Goal: Complete application form

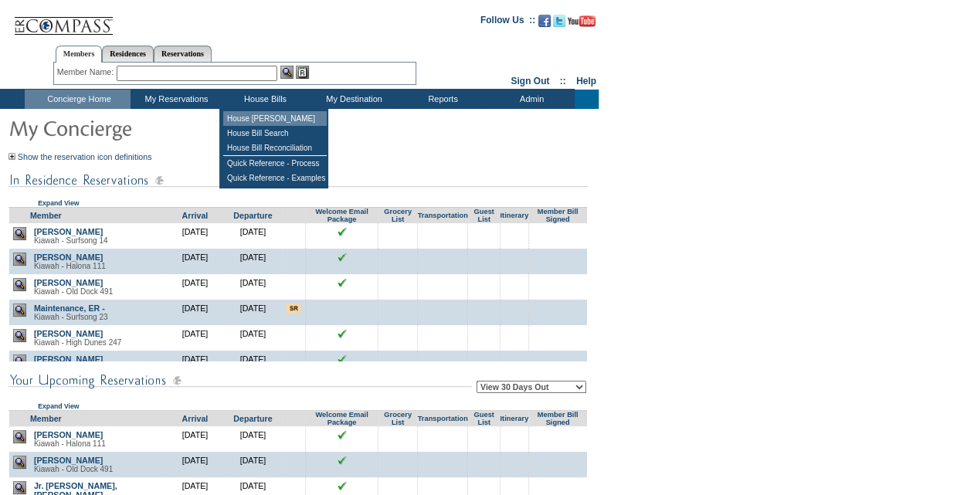
click at [263, 114] on td "House [PERSON_NAME]" at bounding box center [274, 118] width 103 height 15
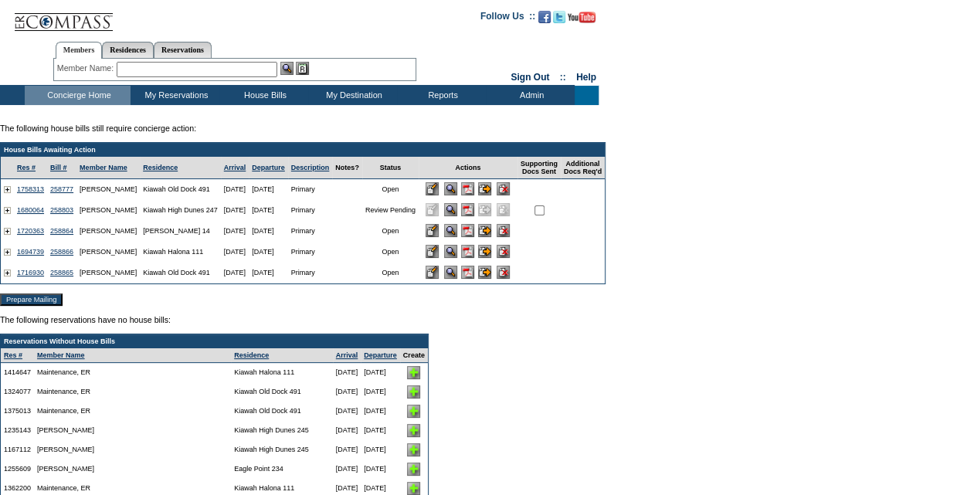
click at [439, 255] on input "image" at bounding box center [432, 251] width 13 height 13
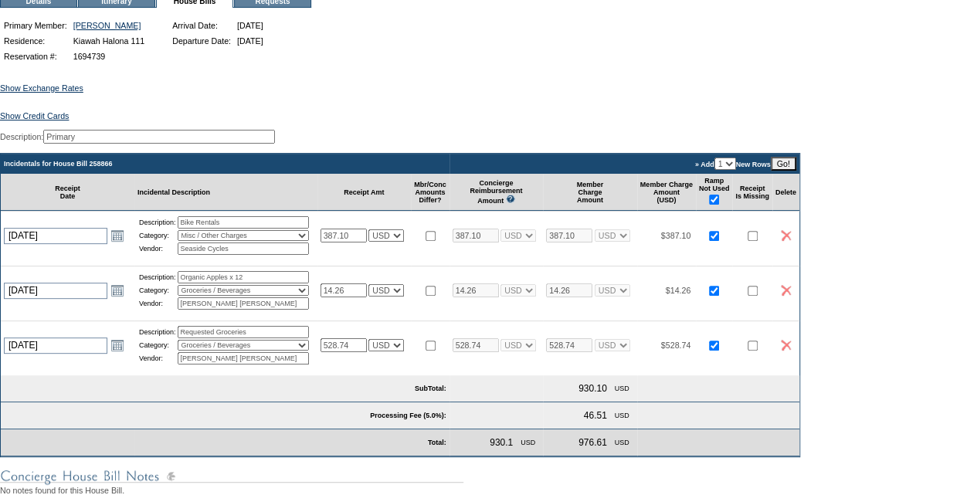
scroll to position [160, 0]
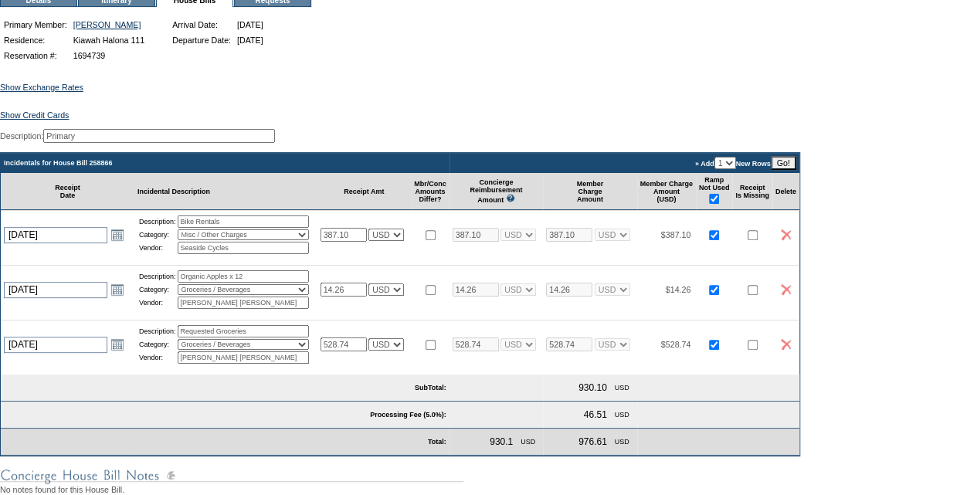
click at [436, 350] on input "checkbox" at bounding box center [431, 345] width 10 height 10
checkbox input "true"
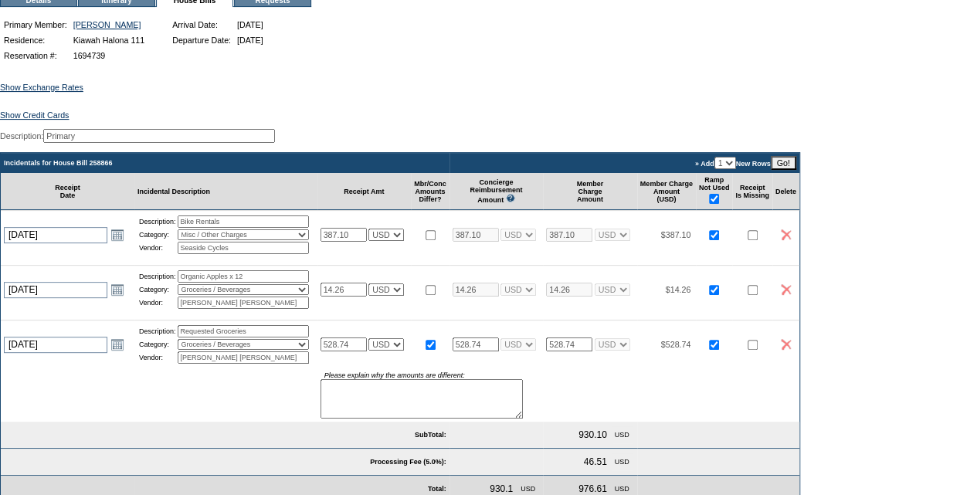
click at [348, 411] on textarea at bounding box center [422, 398] width 202 height 39
type textarea "Original receipt for 528.74. Member receiving a 71.96 credit."
click at [359, 351] on input "528.74" at bounding box center [344, 345] width 46 height 14
type input "5"
type input "456.78"
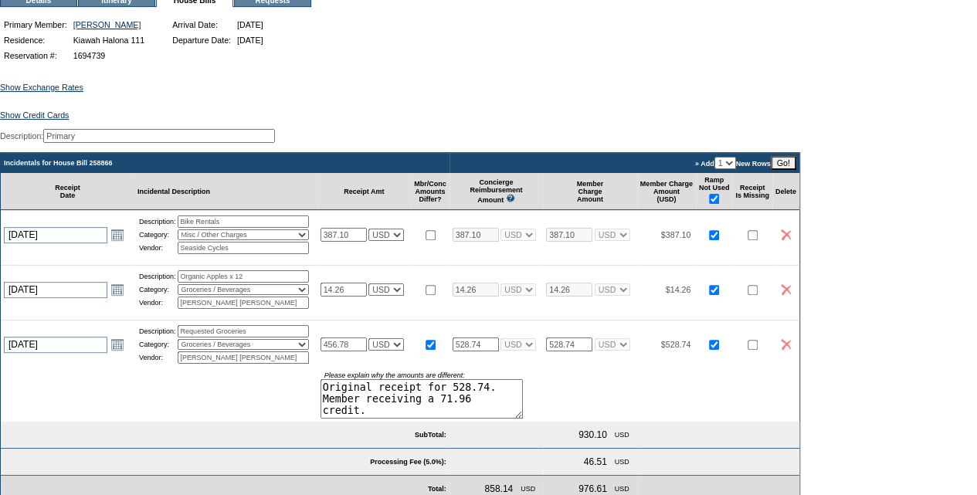
type input "456.78"
select select "1"
click at [592, 351] on input "528.74" at bounding box center [569, 345] width 46 height 14
type input "5"
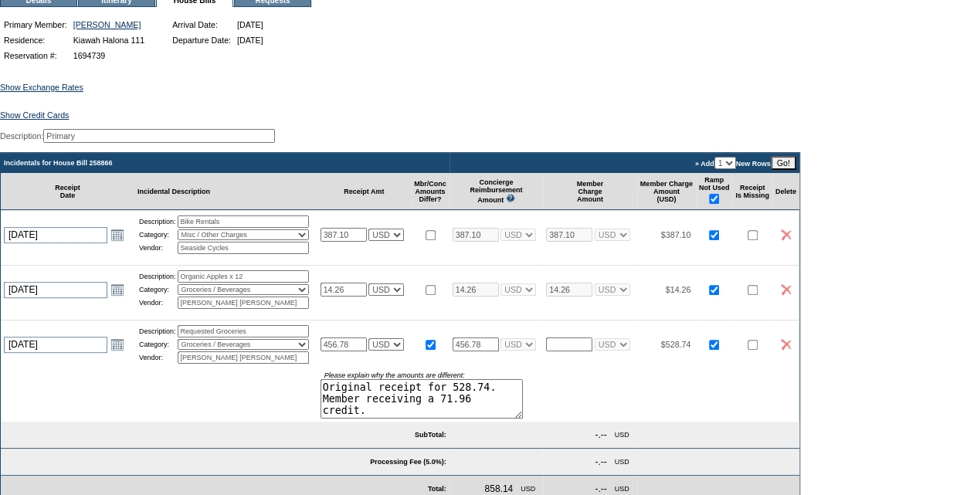
type input "NaN"
click at [436, 350] on input "checkbox" at bounding box center [431, 345] width 10 height 10
checkbox input "false"
select select "1"
type input "456.78"
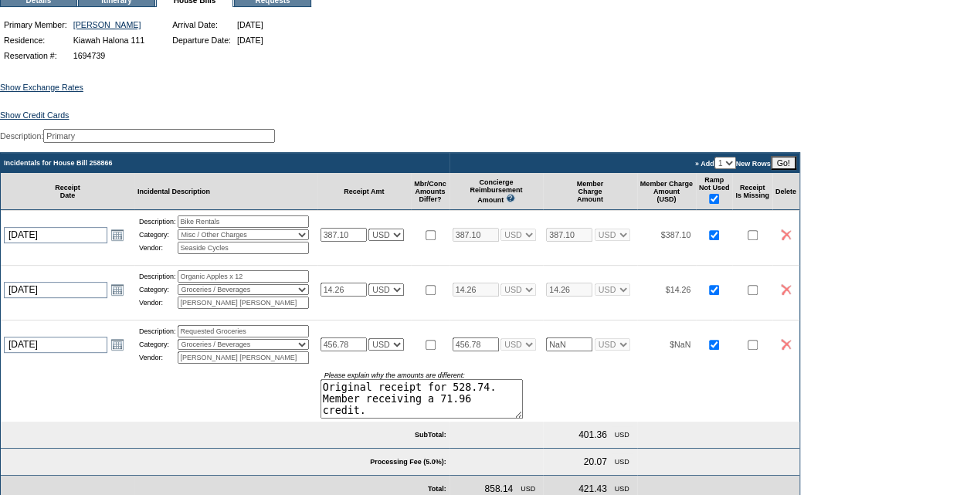
select select "1"
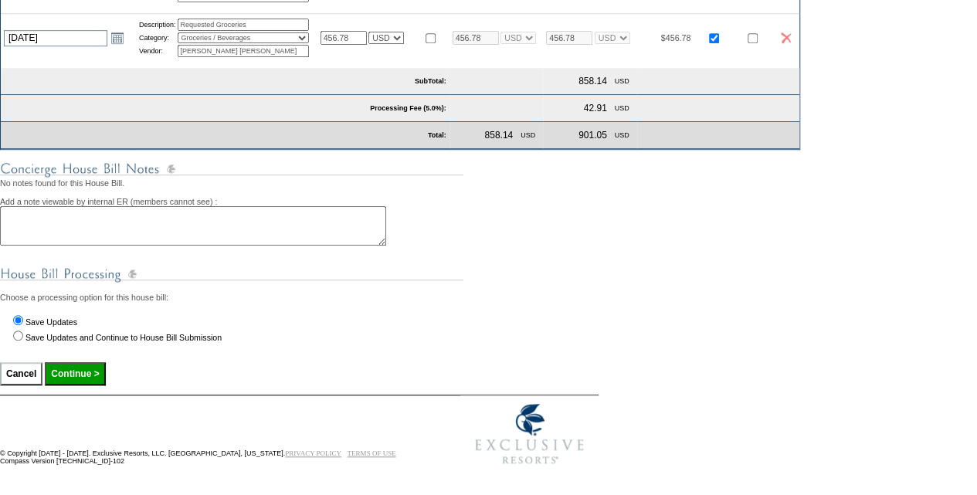
scroll to position [482, 0]
click at [105, 378] on input "Continue >" at bounding box center [75, 373] width 60 height 23
type input "Processing..."
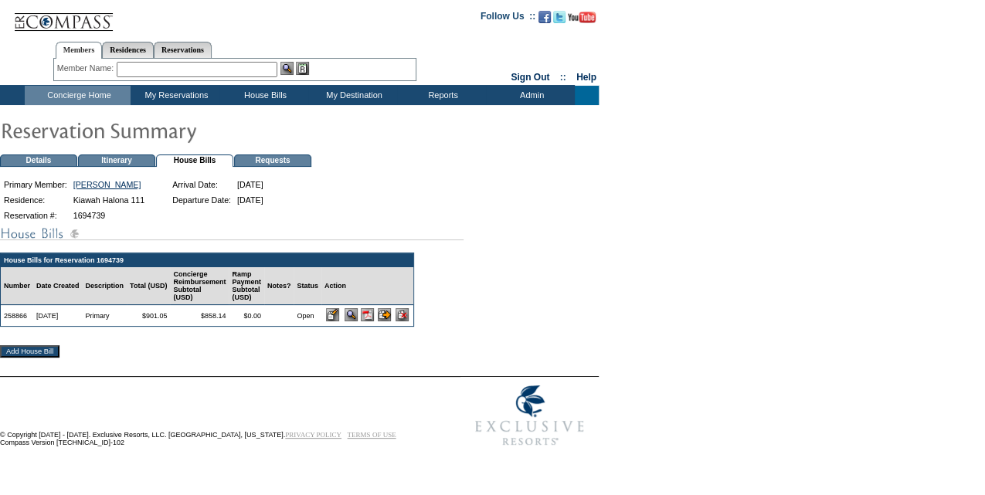
click at [374, 321] on img at bounding box center [367, 314] width 13 height 13
click at [339, 321] on input "image" at bounding box center [332, 314] width 13 height 13
